Goal: Find specific page/section

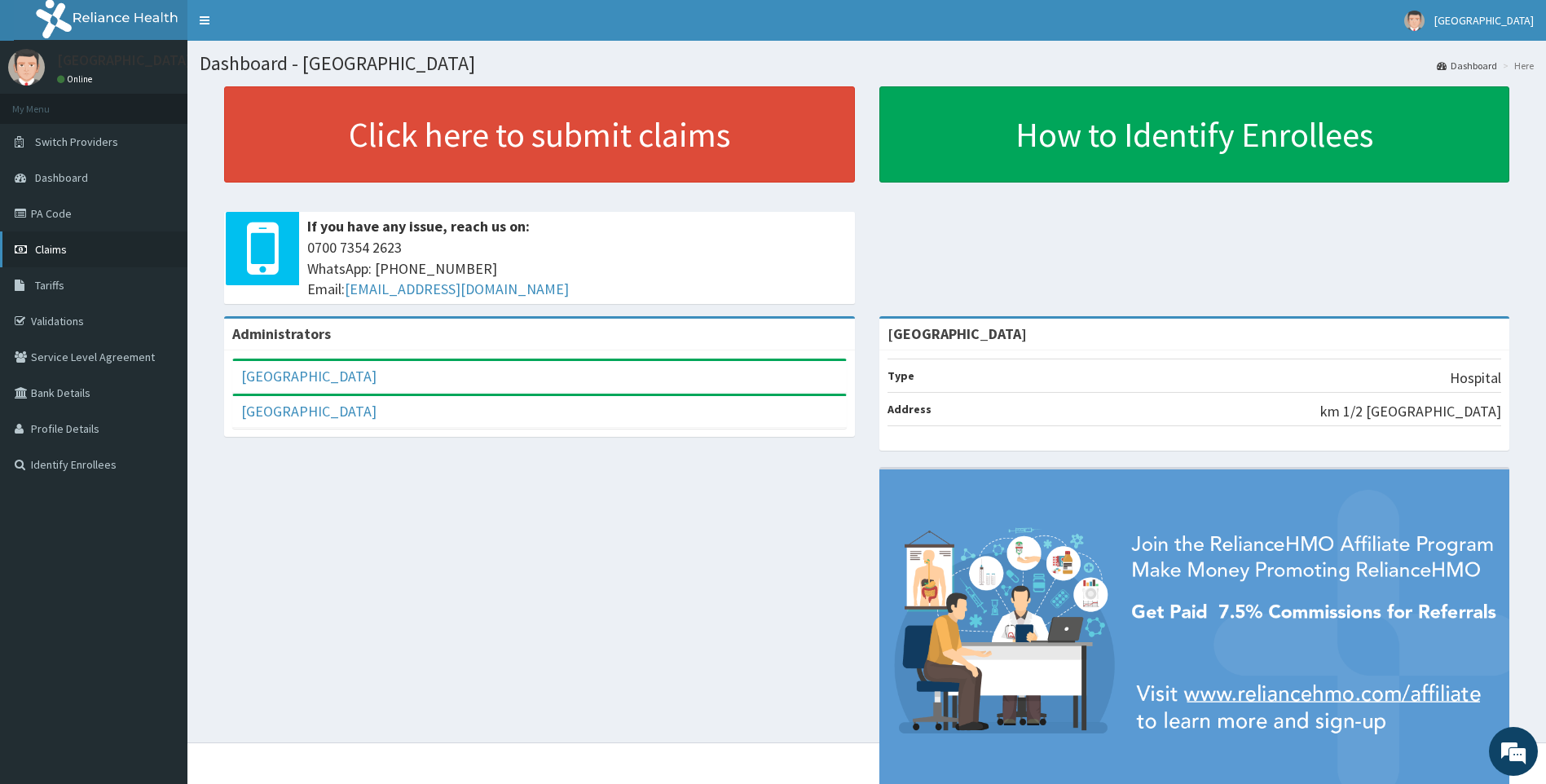
click at [95, 252] on link "Claims" at bounding box center [93, 249] width 187 height 35
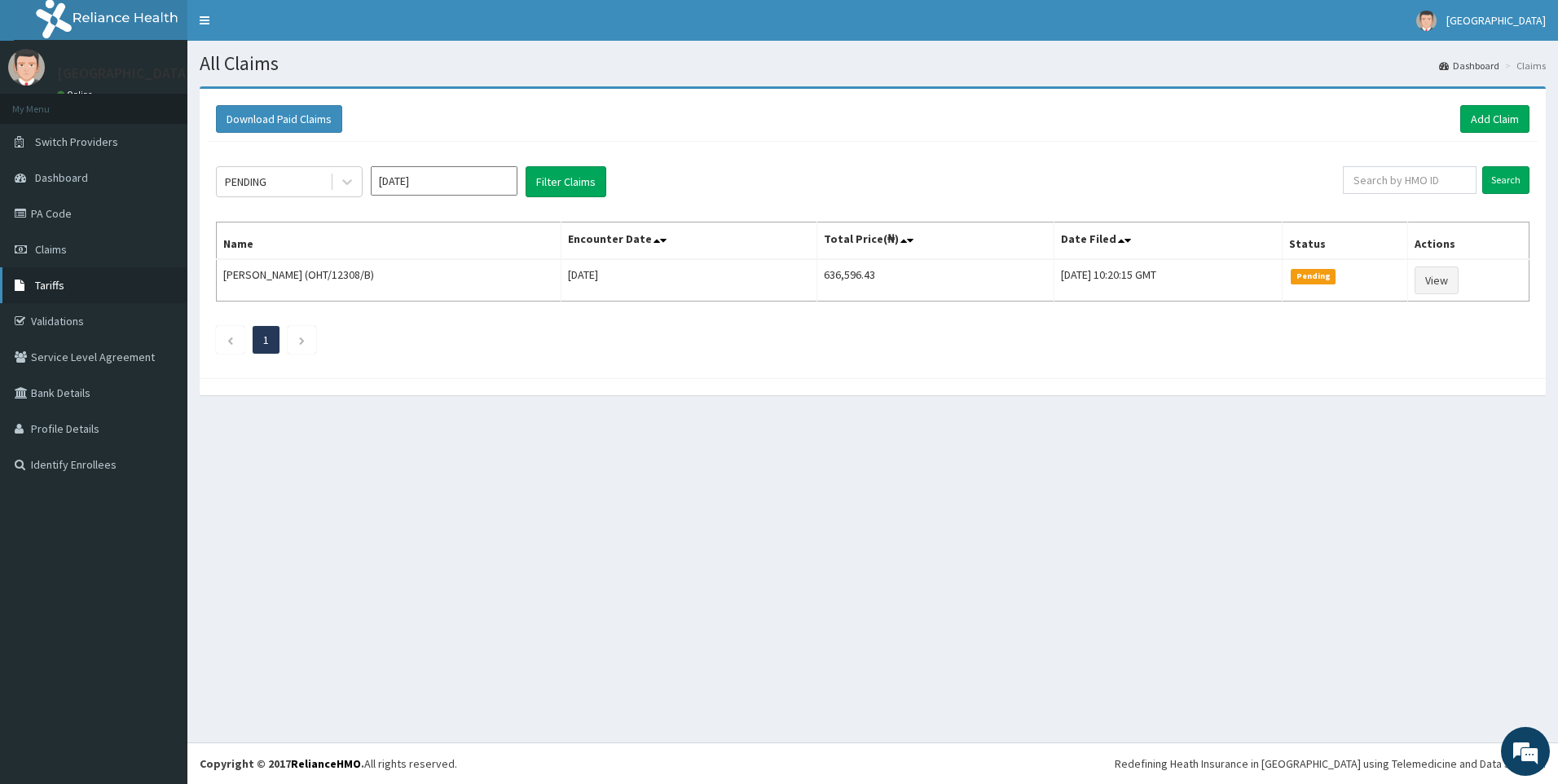
click at [26, 293] on link "Tariffs" at bounding box center [93, 284] width 187 height 35
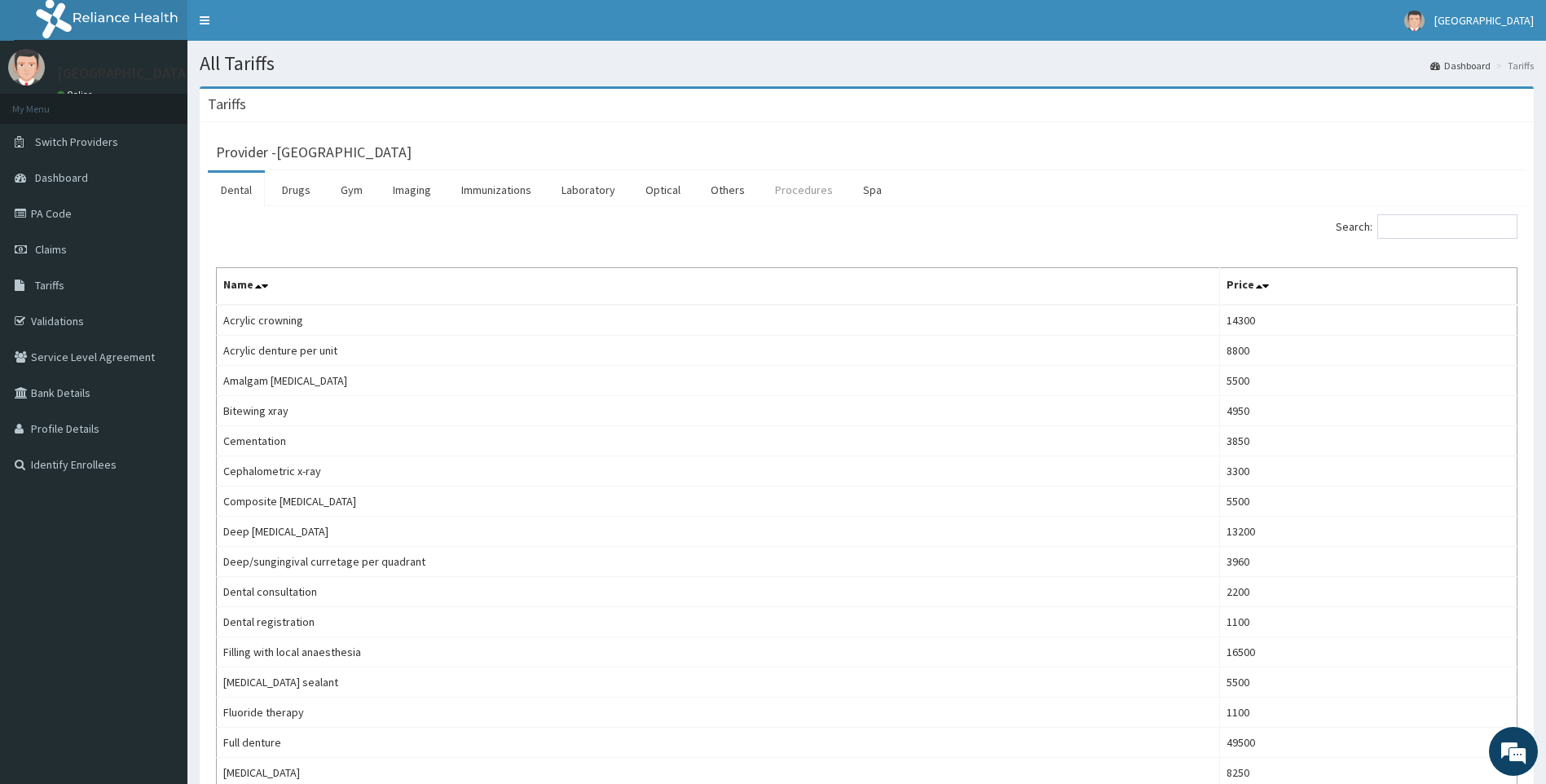
click at [820, 193] on link "Procedures" at bounding box center [804, 190] width 84 height 35
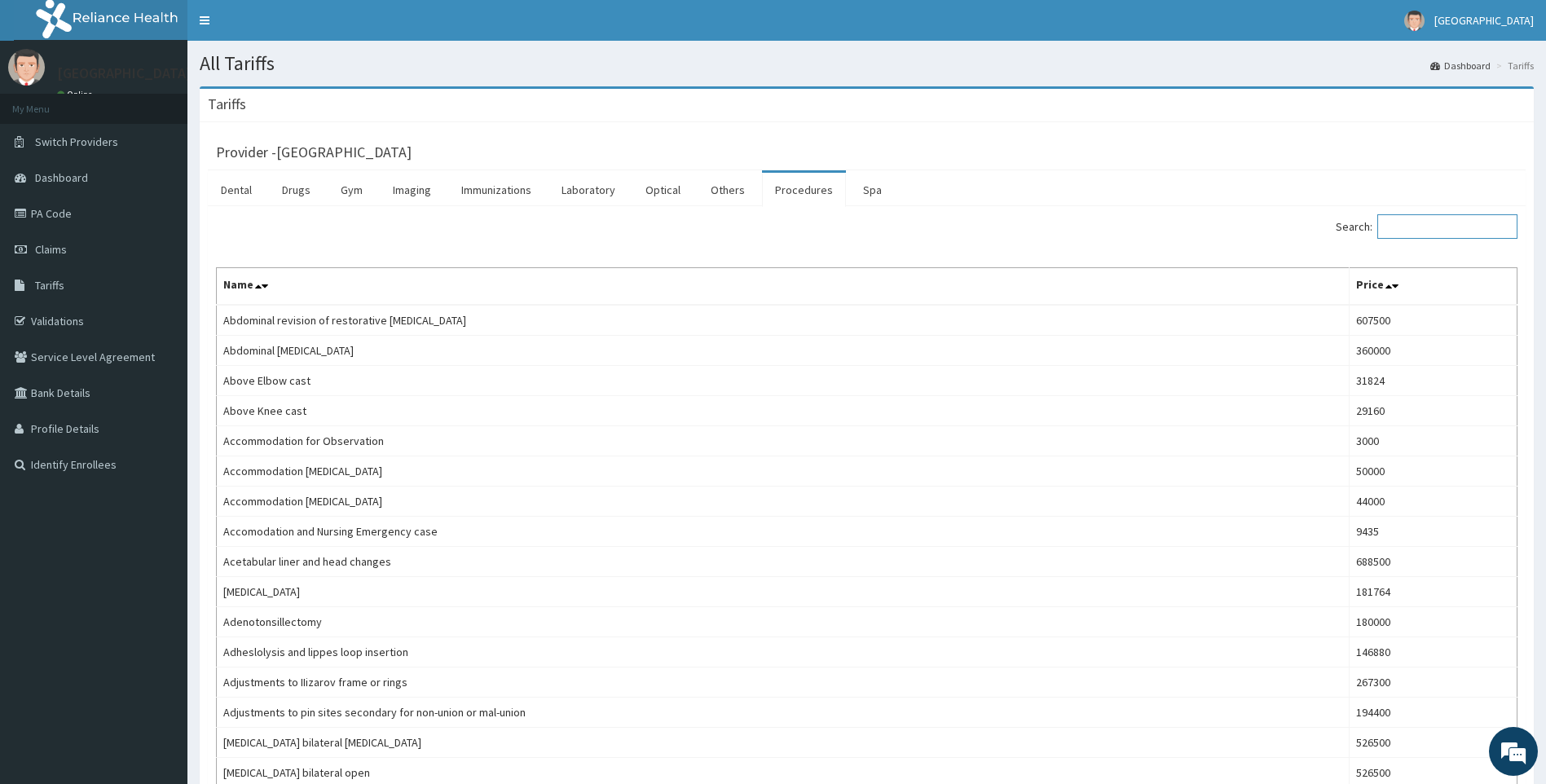
click at [1442, 227] on input "Search:" at bounding box center [1447, 227] width 140 height 25
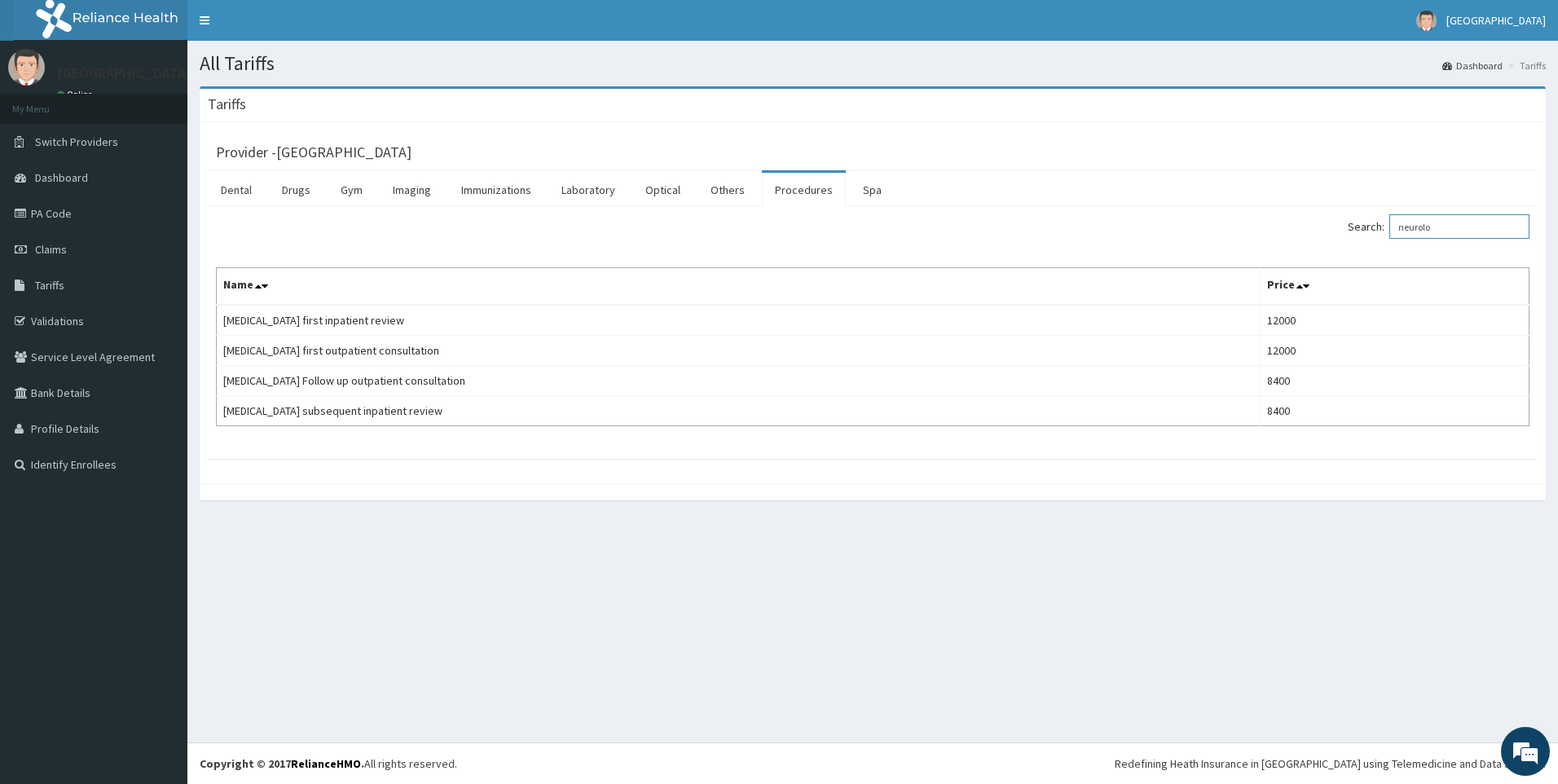
type input "neurolo"
click at [97, 200] on link "PA Code" at bounding box center [93, 213] width 187 height 35
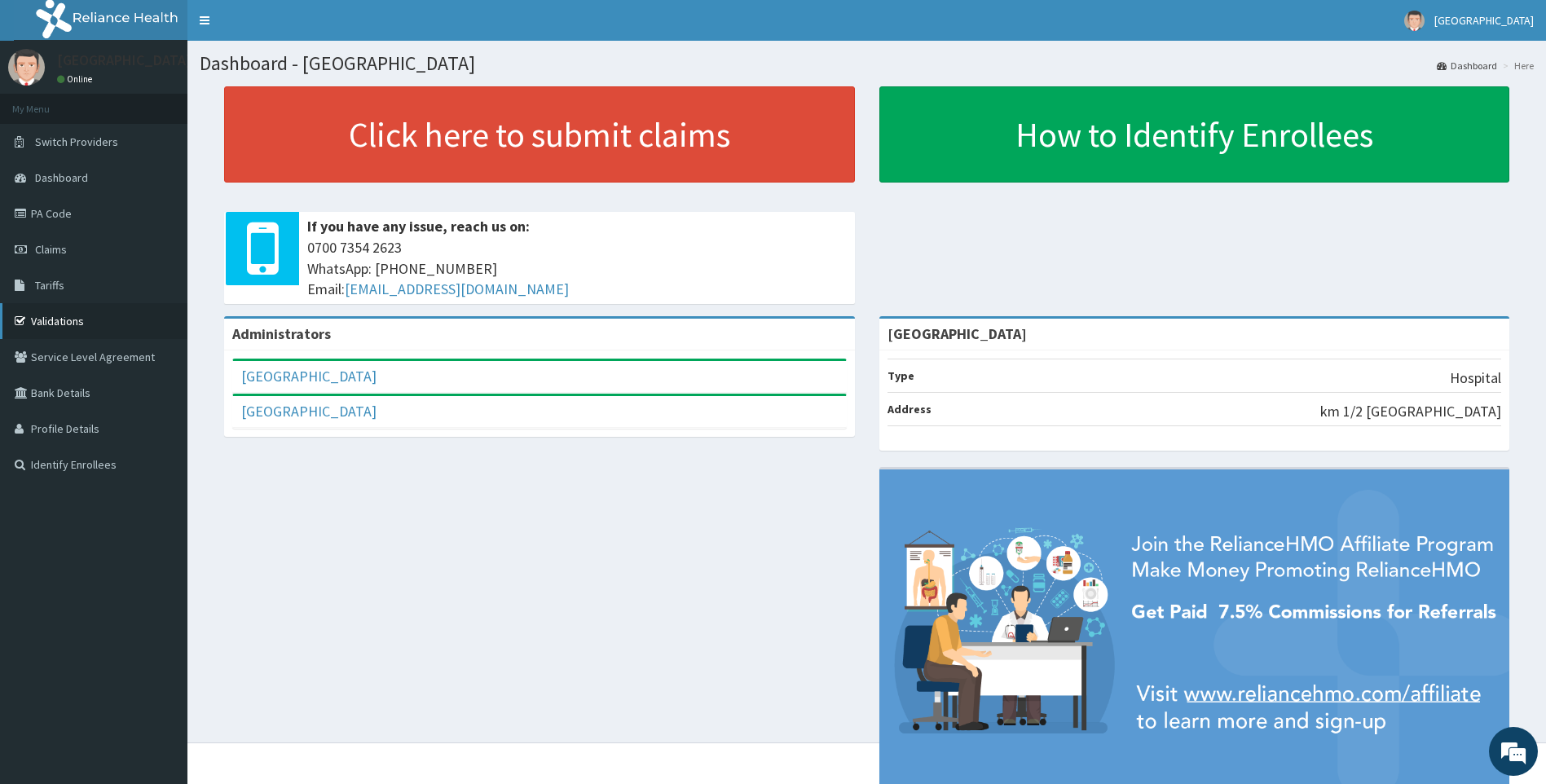
click at [63, 315] on link "Validations" at bounding box center [93, 321] width 187 height 35
